Goal: Transaction & Acquisition: Purchase product/service

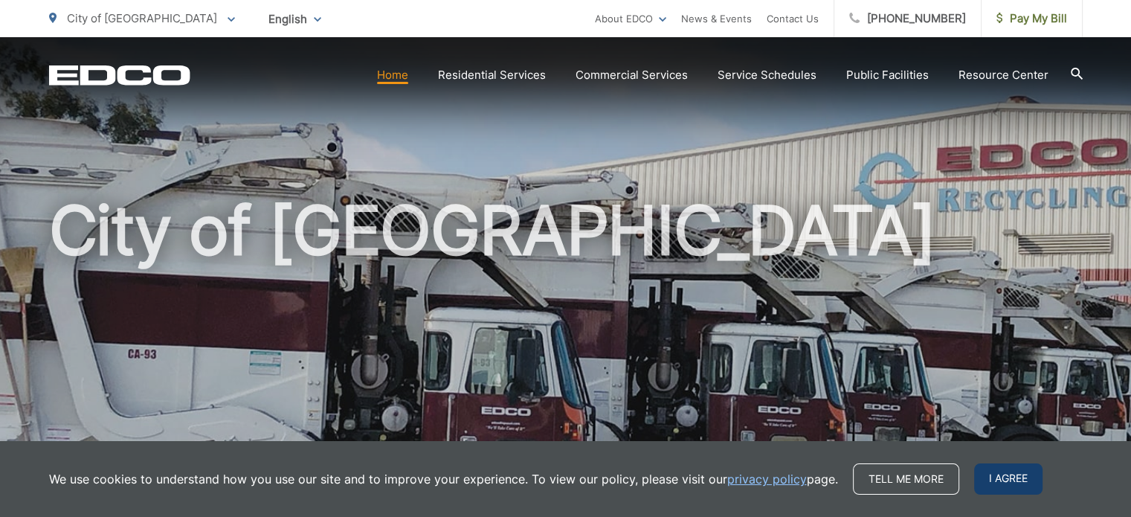
click at [1015, 483] on span "I agree" at bounding box center [1008, 478] width 68 height 31
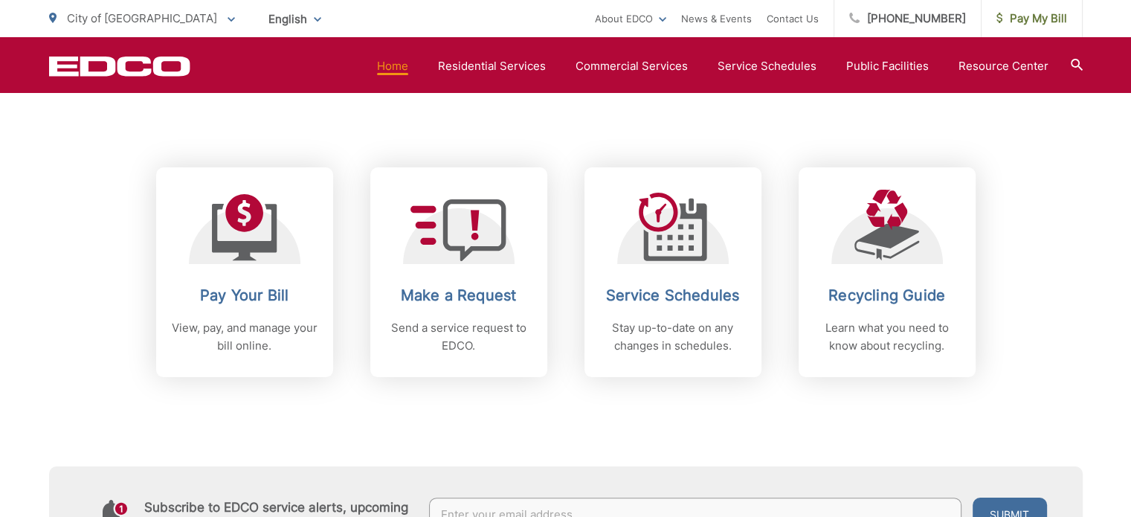
scroll to position [520, 0]
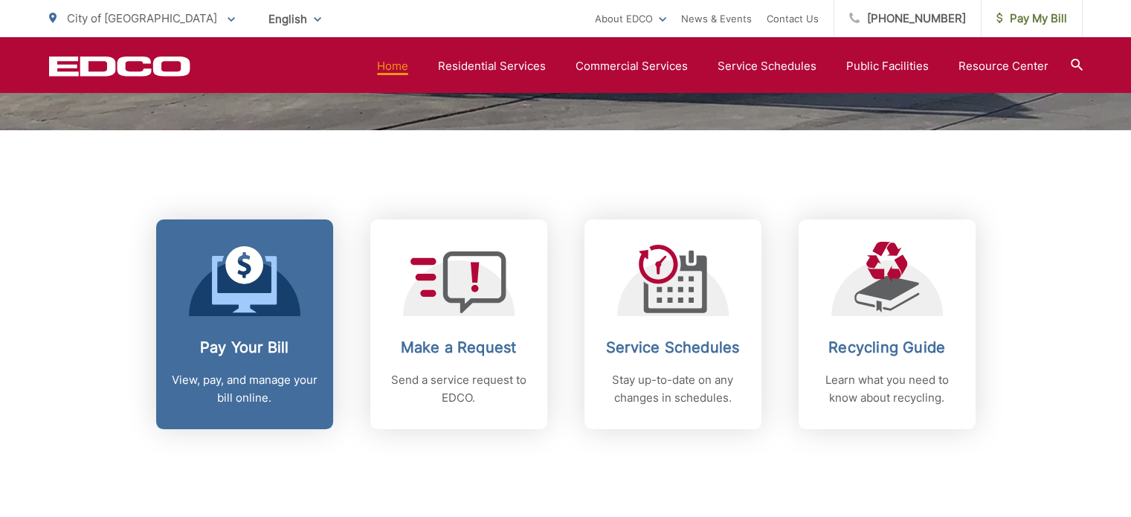
click at [229, 296] on icon at bounding box center [244, 284] width 65 height 56
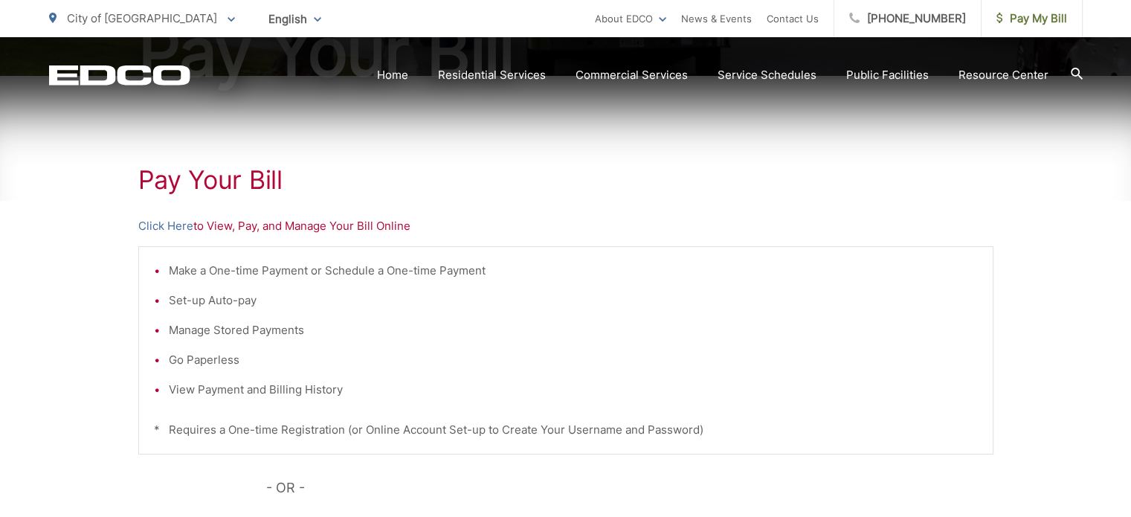
scroll to position [223, 0]
click at [169, 226] on link "Click Here" at bounding box center [165, 225] width 55 height 18
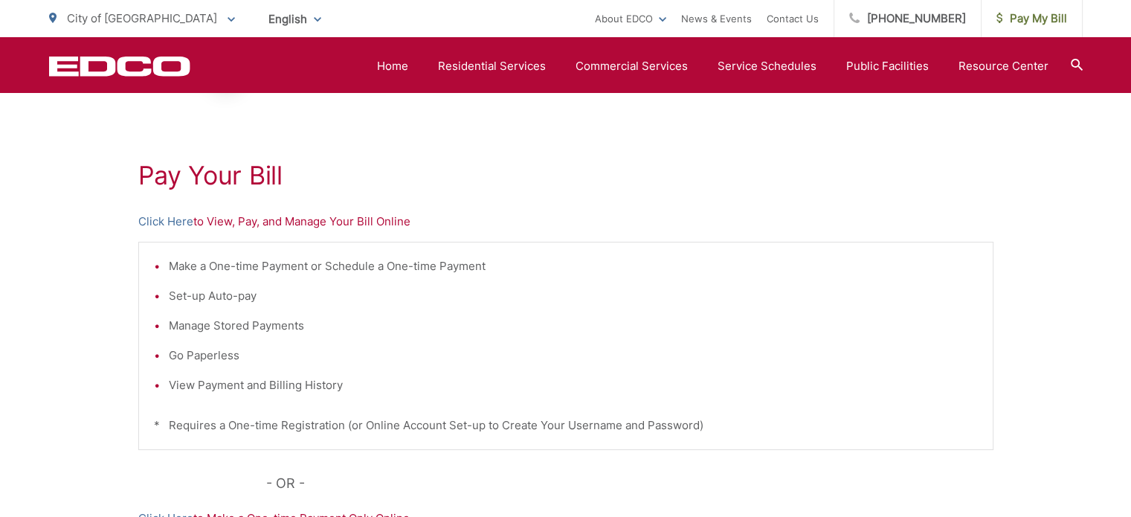
scroll to position [149, 0]
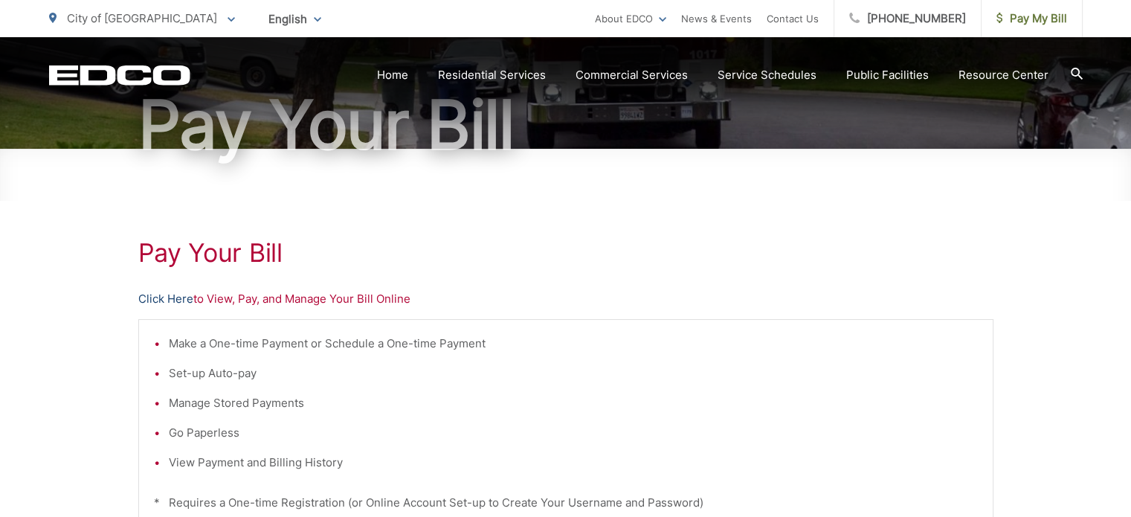
click at [160, 298] on link "Click Here" at bounding box center [165, 299] width 55 height 18
